Goal: Task Accomplishment & Management: Manage account settings

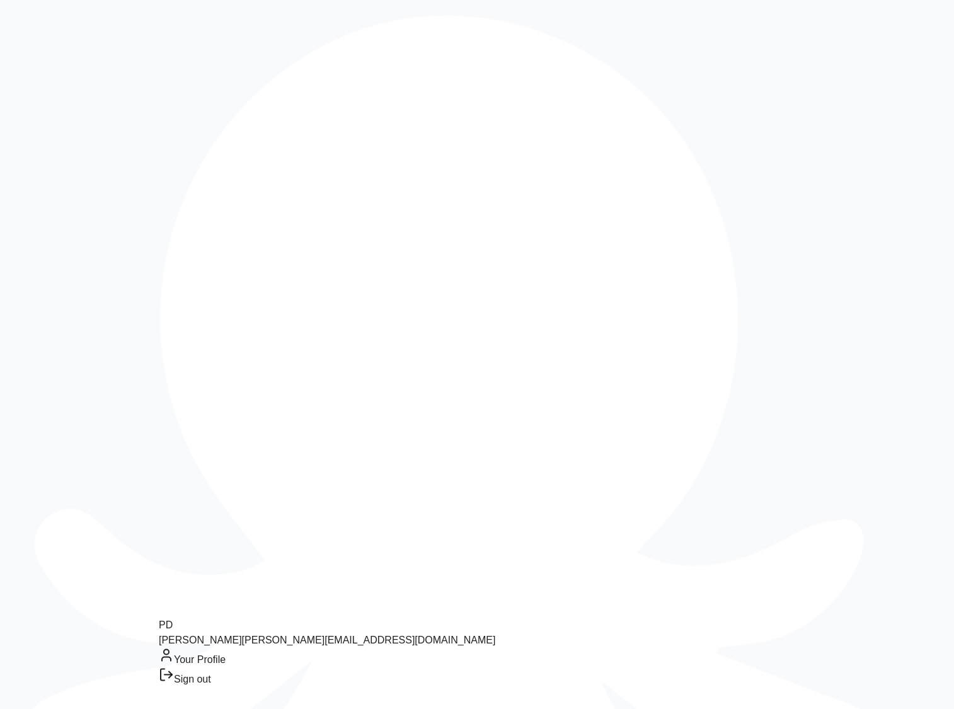
click at [185, 687] on div "Sign out" at bounding box center [327, 678] width 337 height 20
type input "**********"
